Goal: Check status

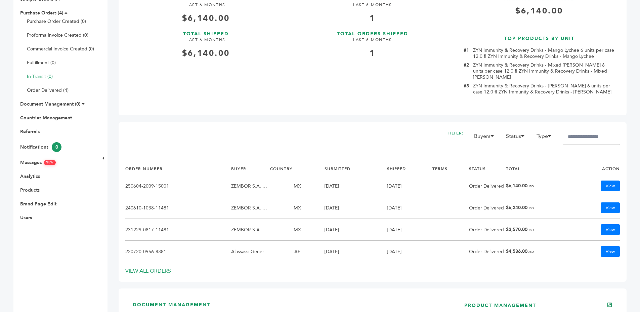
scroll to position [114, 0]
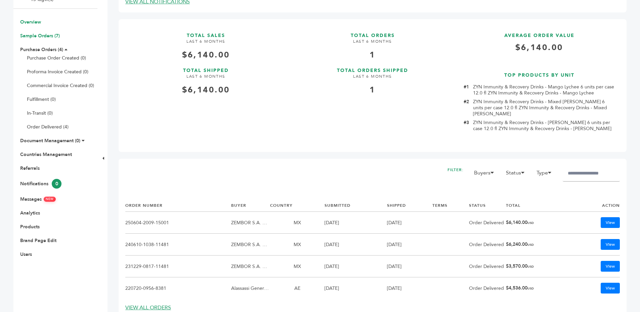
click at [32, 34] on link "Sample Orders (7)" at bounding box center [40, 36] width 40 height 6
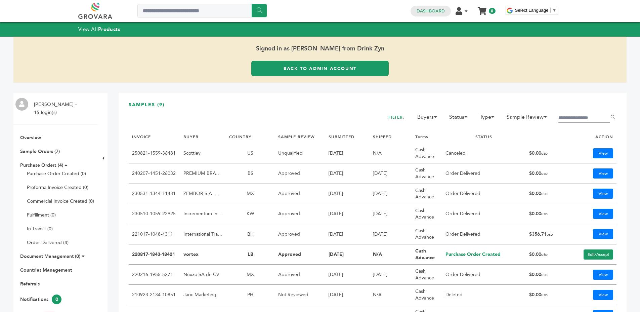
scroll to position [1, 0]
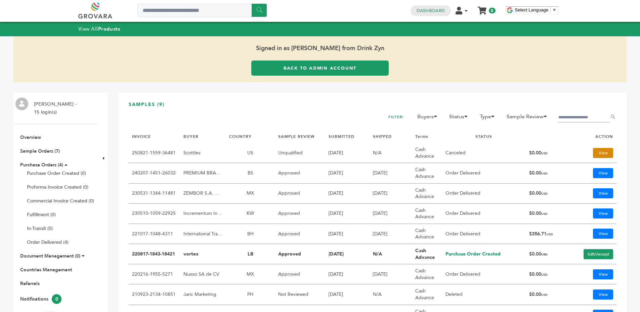
click at [597, 153] on link "View" at bounding box center [603, 153] width 20 height 10
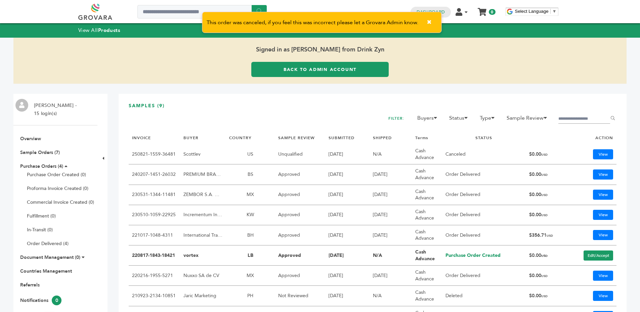
click at [347, 25] on span "This order was canceled, if you feel this was incorrect please let a Grovara Ad…" at bounding box center [313, 22] width 212 height 5
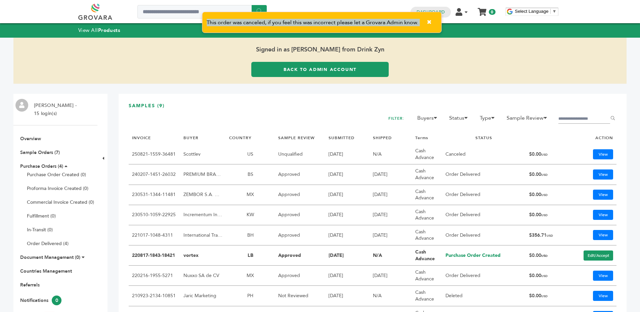
click at [347, 25] on span "This order was canceled, if you feel this was incorrect please let a Grovara Ad…" at bounding box center [313, 22] width 212 height 5
click at [339, 27] on div "This order was canceled, if you feel this was incorrect please let a Grovara Ad…" at bounding box center [322, 22] width 240 height 21
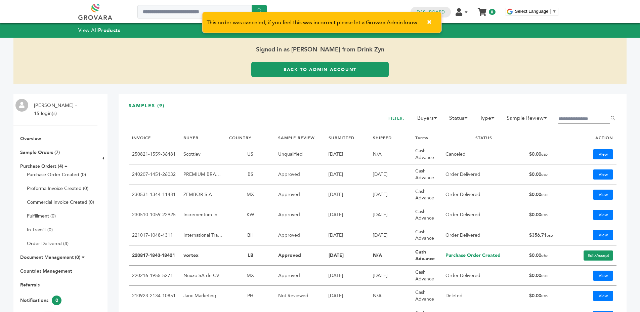
click at [339, 27] on div "This order was canceled, if you feel this was incorrect please let a Grovara Ad…" at bounding box center [322, 22] width 240 height 21
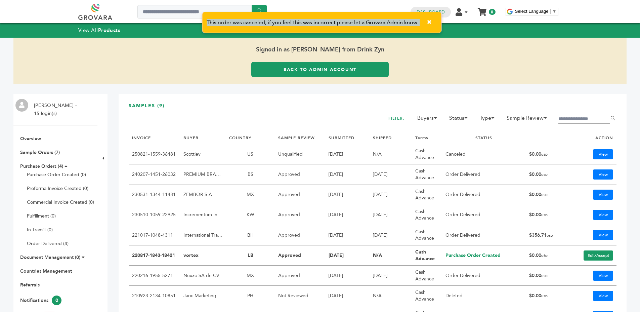
click at [339, 27] on div "This order was canceled, if you feel this was incorrect please let a Grovara Ad…" at bounding box center [322, 22] width 240 height 21
click at [336, 23] on span "This order was canceled, if you feel this was incorrect please let a Grovara Ad…" at bounding box center [313, 22] width 212 height 5
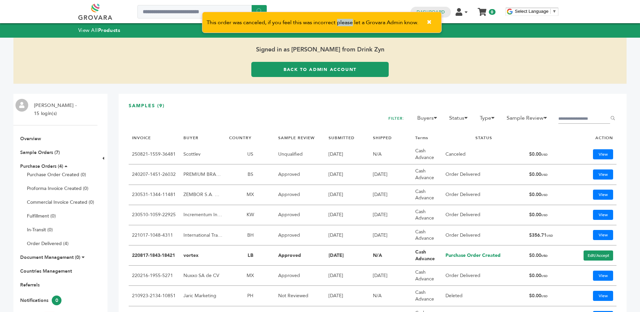
click at [336, 23] on span "This order was canceled, if you feel this was incorrect please let a Grovara Ad…" at bounding box center [313, 22] width 212 height 5
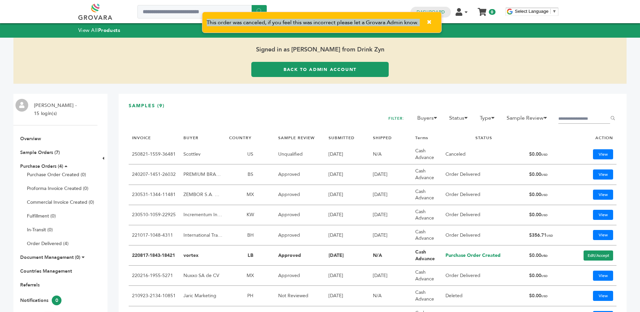
click at [336, 23] on span "This order was canceled, if you feel this was incorrect please let a Grovara Ad…" at bounding box center [313, 22] width 212 height 5
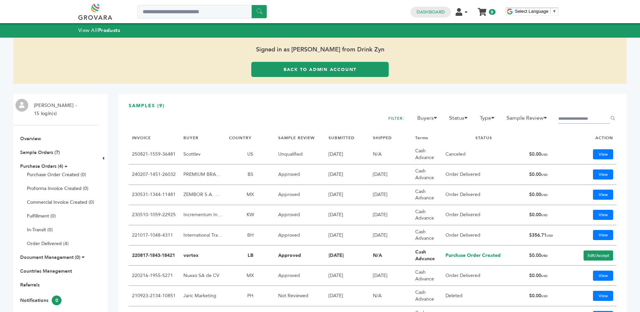
click at [340, 23] on div "View All Products" at bounding box center [320, 30] width 640 height 14
drag, startPoint x: 608, startPoint y: 151, endPoint x: 600, endPoint y: 153, distance: 7.5
click at [607, 151] on link "View" at bounding box center [603, 154] width 20 height 10
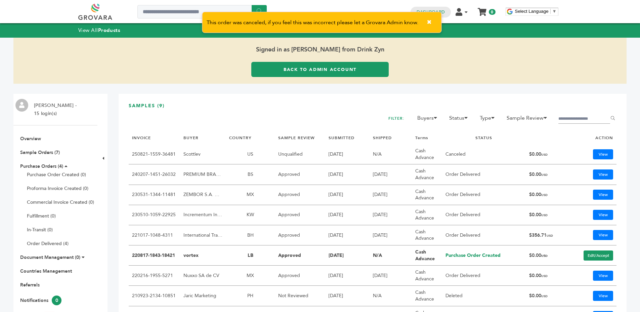
click at [431, 22] on button "✖" at bounding box center [429, 22] width 15 height 14
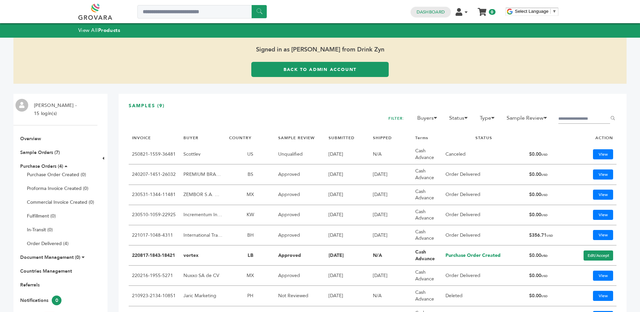
drag, startPoint x: 347, startPoint y: 259, endPoint x: 404, endPoint y: 256, distance: 56.9
click at [348, 259] on td "08/17/22" at bounding box center [347, 255] width 44 height 20
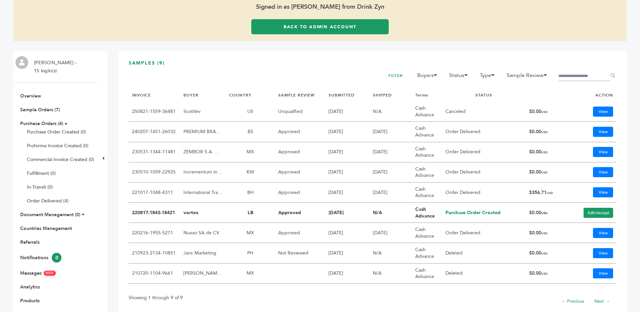
scroll to position [167, 0]
